Goal: Task Accomplishment & Management: Complete application form

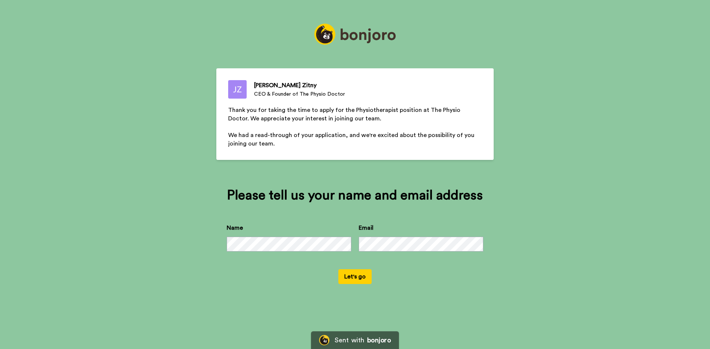
click at [350, 282] on button "Let's go" at bounding box center [354, 276] width 33 height 15
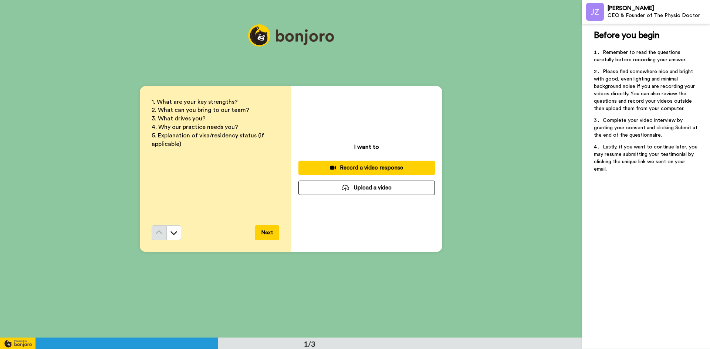
click at [382, 191] on button "Upload a video" at bounding box center [366, 188] width 136 height 14
click at [389, 189] on button "Upload a video" at bounding box center [366, 188] width 136 height 14
click at [385, 186] on button "Upload a video" at bounding box center [366, 188] width 136 height 14
click at [354, 194] on button "Upload a video" at bounding box center [366, 188] width 136 height 14
click at [369, 190] on button "Upload a video" at bounding box center [366, 188] width 136 height 14
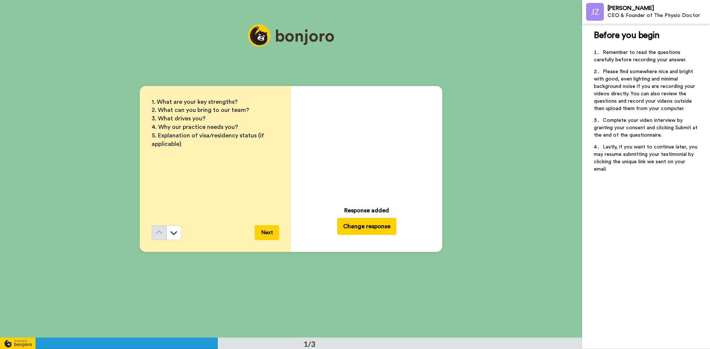
click at [264, 230] on button "Next" at bounding box center [267, 232] width 24 height 15
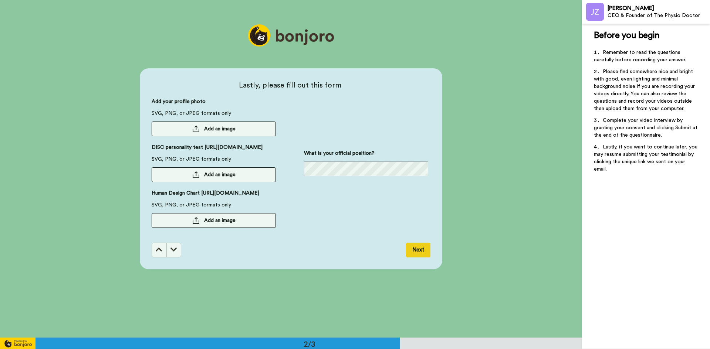
scroll to position [338, 0]
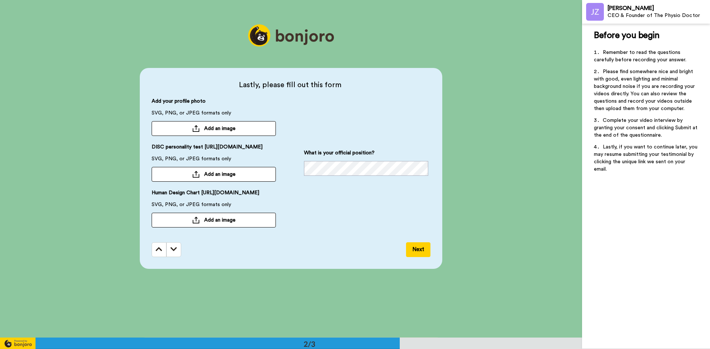
click at [250, 121] on button "Add an image" at bounding box center [214, 128] width 124 height 15
click at [194, 174] on div at bounding box center [195, 173] width 7 height 7
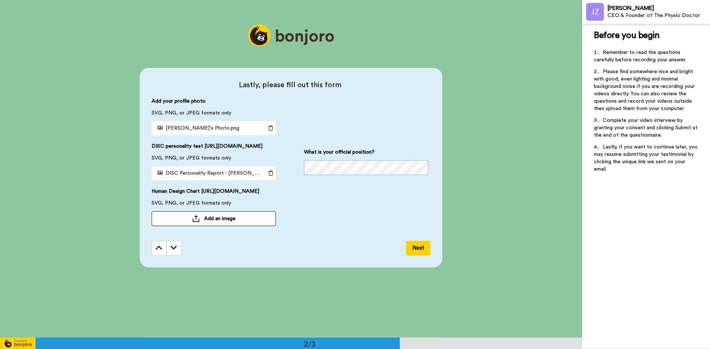
click at [242, 226] on button "Add an image" at bounding box center [214, 218] width 124 height 15
click at [374, 125] on div "What is your official position?" at bounding box center [366, 165] width 124 height 135
click at [194, 173] on span "DISC Personality Report - [PERSON_NAME]png" at bounding box center [217, 173] width 126 height 5
click at [238, 221] on span "Human Design Chart - [PERSON_NAME]png" at bounding box center [212, 218] width 116 height 5
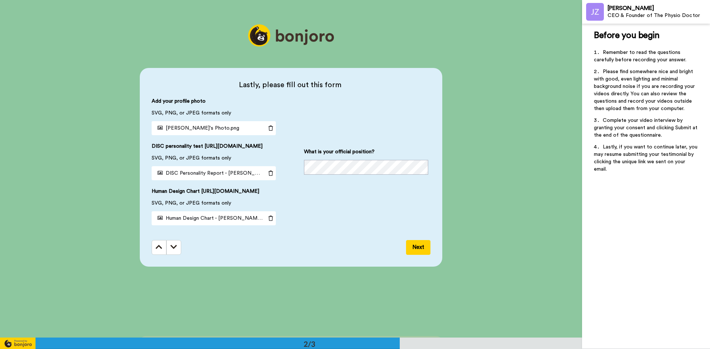
click at [360, 283] on div "Lastly, please fill out this form Add your profile photo SVG, PNG, or JPEG form…" at bounding box center [291, 168] width 582 height 338
click at [418, 254] on button "Next" at bounding box center [418, 247] width 24 height 15
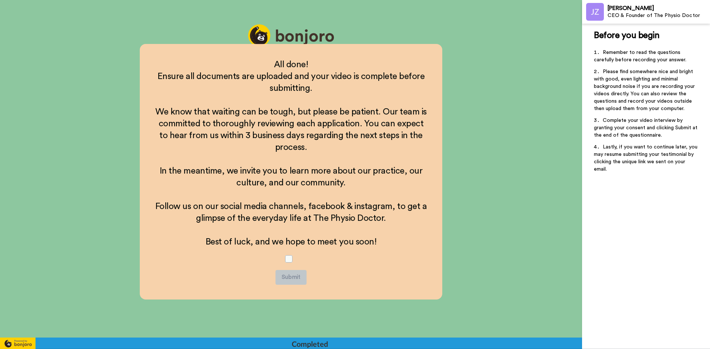
scroll to position [635, 0]
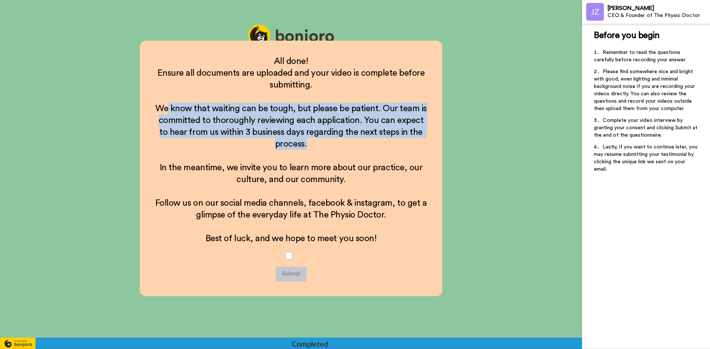
drag, startPoint x: 167, startPoint y: 108, endPoint x: 336, endPoint y: 145, distance: 173.0
click at [336, 145] on h2 "We know that waiting can be tough, but please be patient. Our team is committed…" at bounding box center [290, 126] width 273 height 47
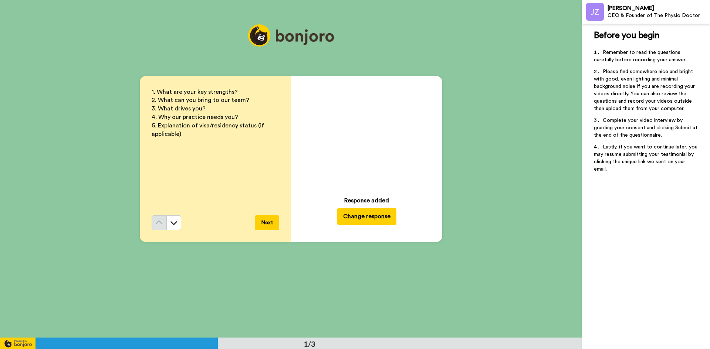
scroll to position [0, 0]
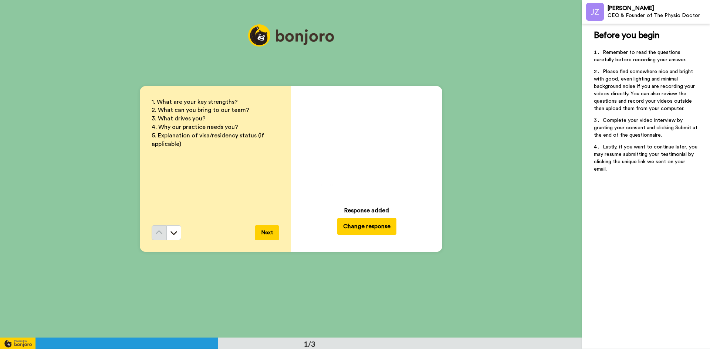
click at [368, 146] on icon at bounding box center [367, 144] width 20 height 20
click at [360, 146] on icon at bounding box center [367, 144] width 20 height 20
click at [271, 234] on button "Next" at bounding box center [267, 232] width 24 height 15
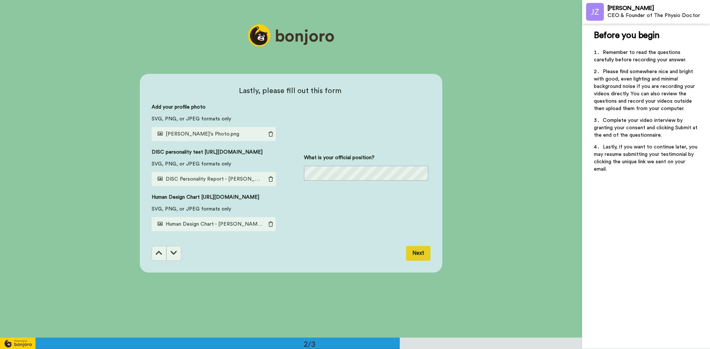
scroll to position [338, 0]
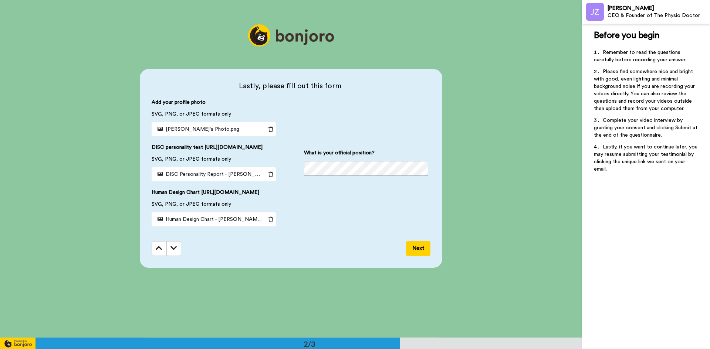
click at [159, 222] on icon at bounding box center [159, 219] width 5 height 5
click at [157, 175] on icon at bounding box center [159, 173] width 5 height 5
click at [160, 126] on icon at bounding box center [159, 128] width 5 height 5
click at [415, 256] on button "Next" at bounding box center [418, 248] width 24 height 15
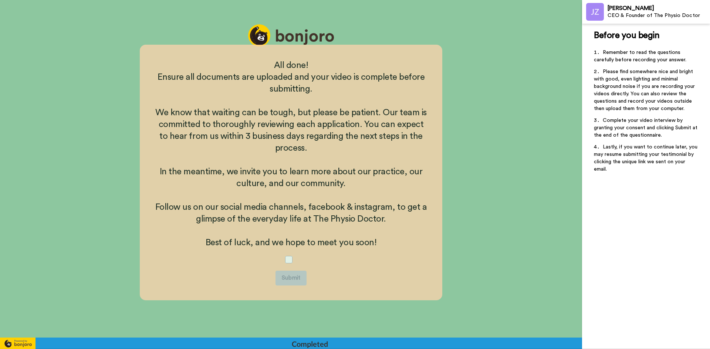
scroll to position [635, 0]
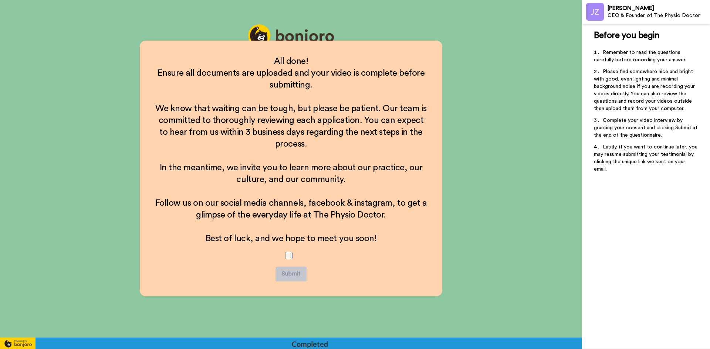
click at [290, 257] on span at bounding box center [288, 255] width 7 height 7
click at [293, 273] on button "Submit" at bounding box center [290, 274] width 31 height 15
